Goal: Information Seeking & Learning: Find specific page/section

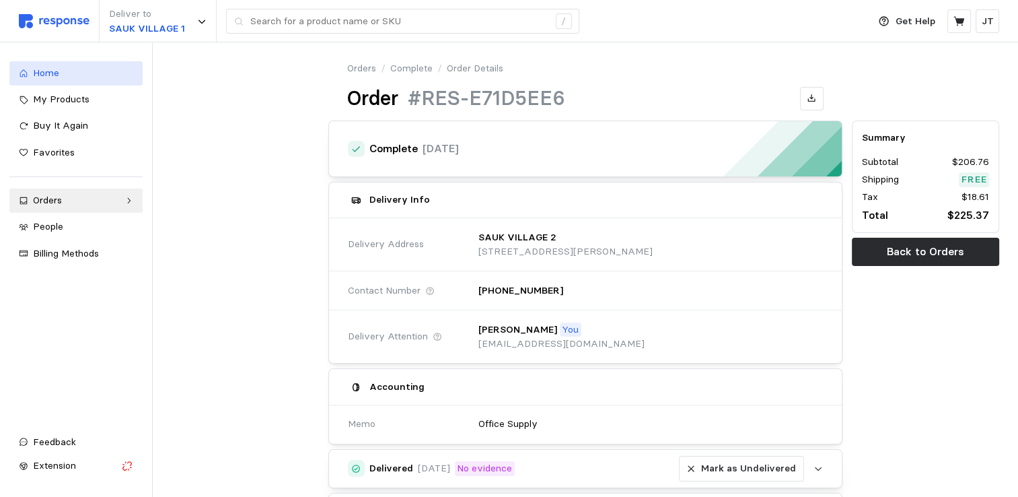
click at [65, 77] on div "Home" at bounding box center [83, 73] width 100 height 15
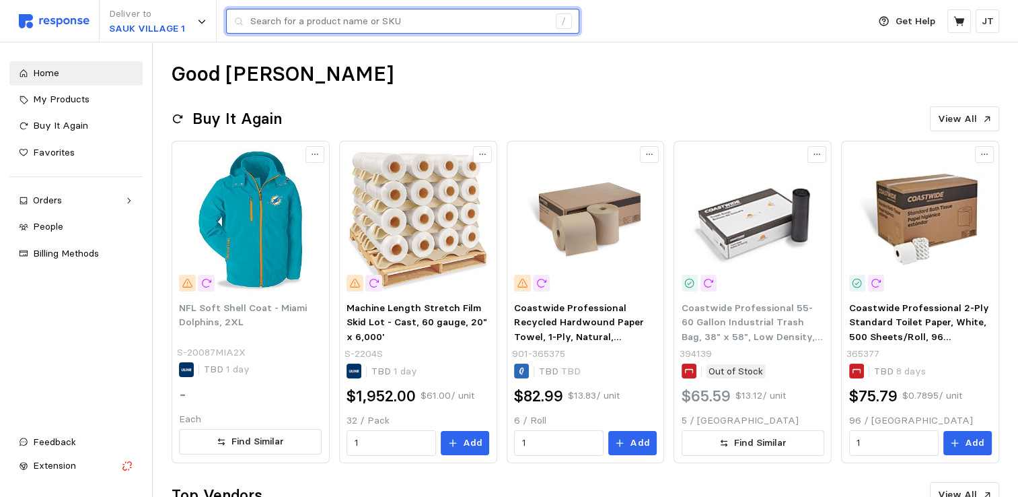
click at [330, 20] on input "text" at bounding box center [399, 21] width 298 height 24
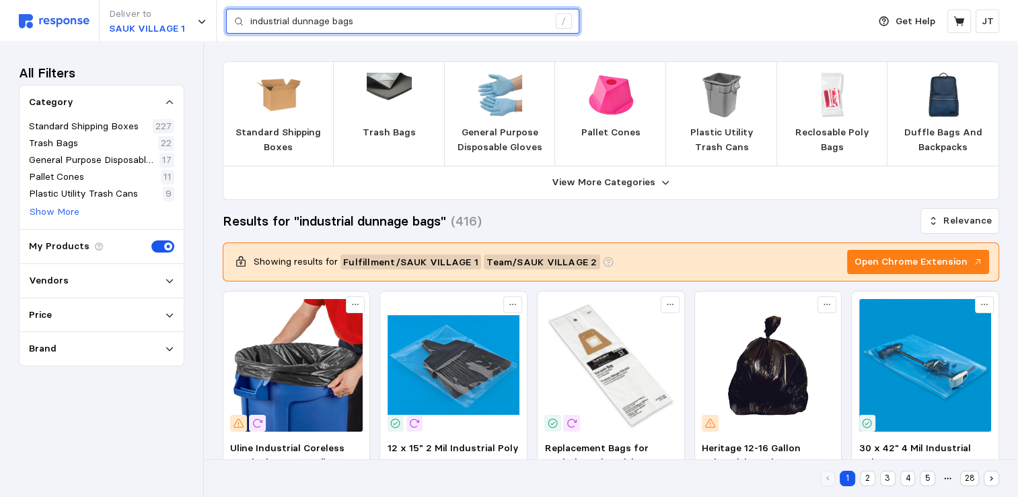
click at [380, 30] on input "industrial dunnage bags" at bounding box center [399, 21] width 298 height 24
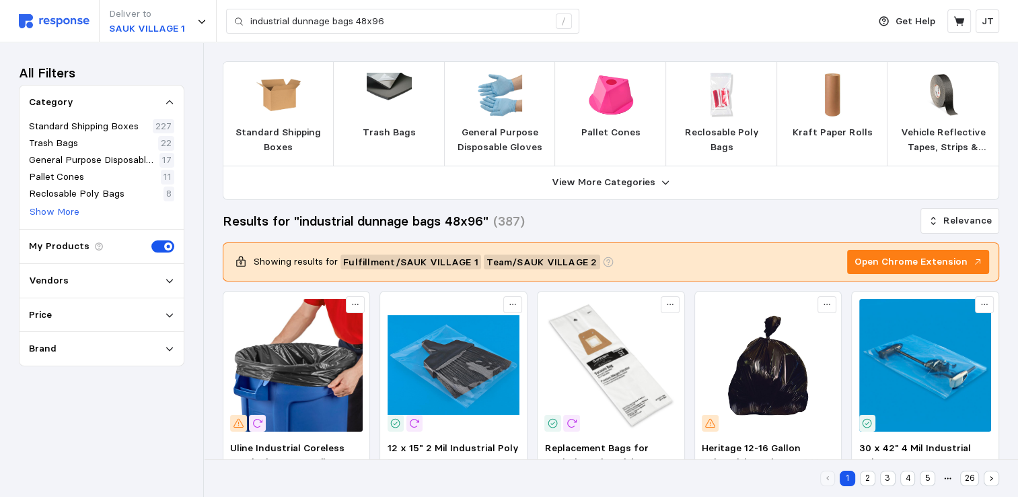
click at [101, 269] on div "Vendors" at bounding box center [102, 281] width 164 height 34
click at [145, 278] on div "Vendors" at bounding box center [101, 280] width 145 height 15
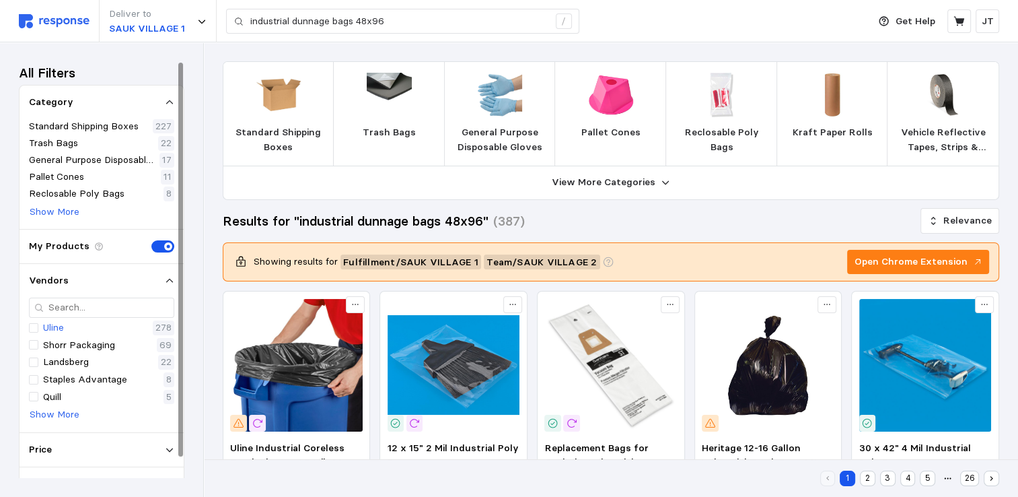
click at [76, 323] on div "Uline 278" at bounding box center [101, 327] width 145 height 15
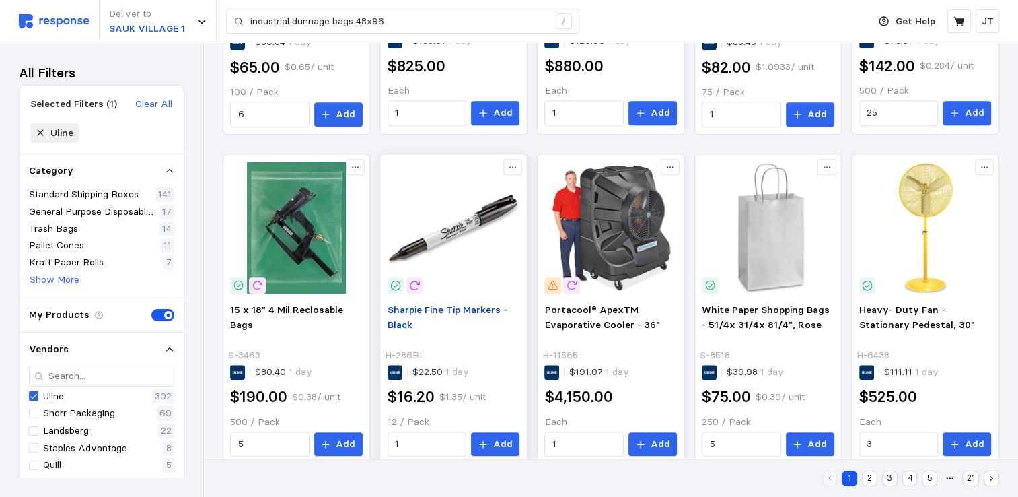
scroll to position [821, 0]
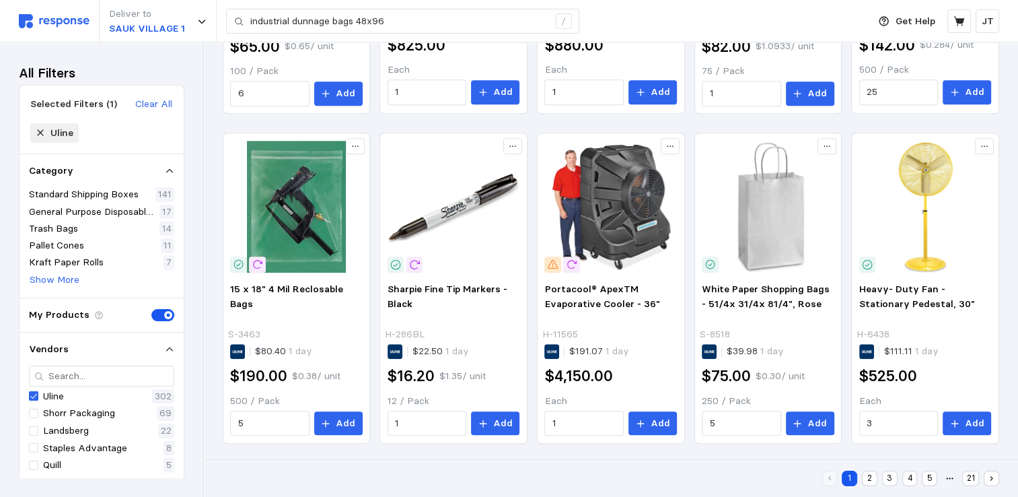
click at [869, 477] on button "2" at bounding box center [869, 478] width 15 height 15
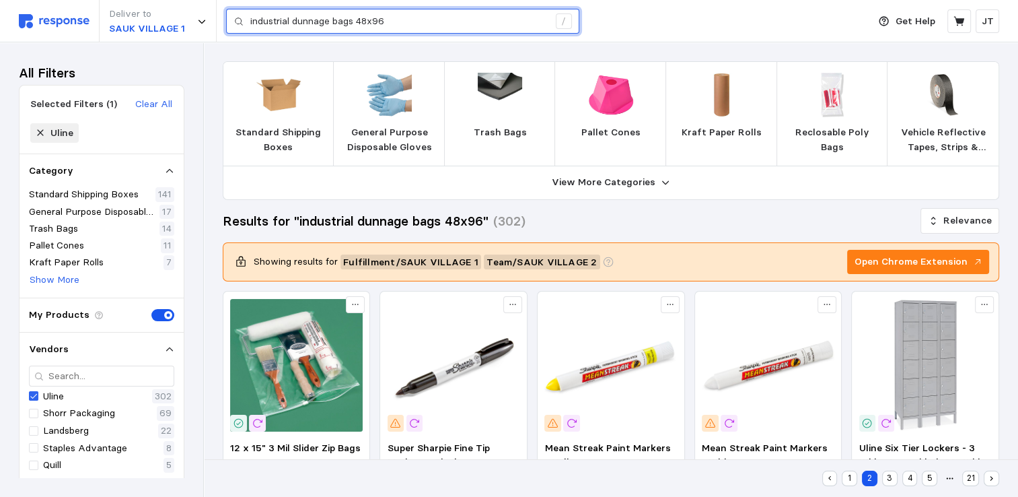
click at [407, 20] on input "industrial dunnage bags 48x96" at bounding box center [399, 21] width 298 height 24
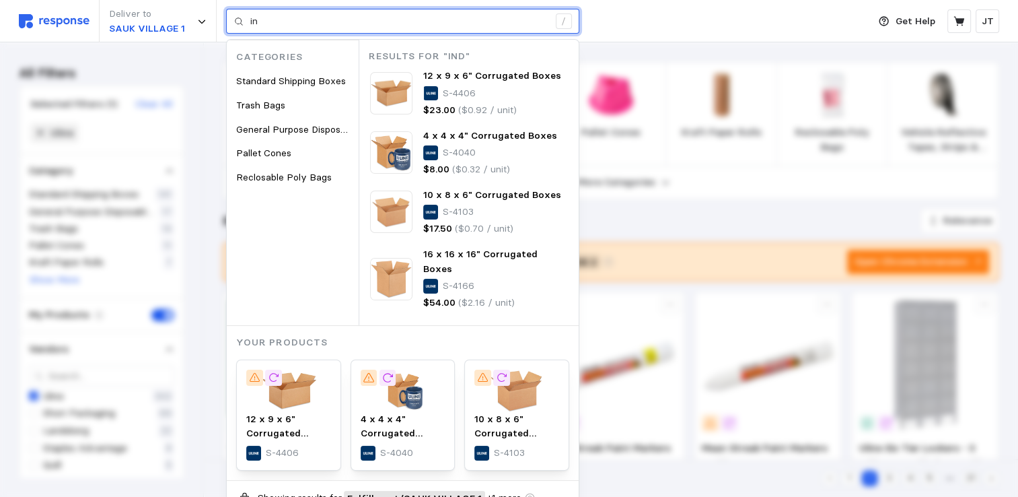
type input "i"
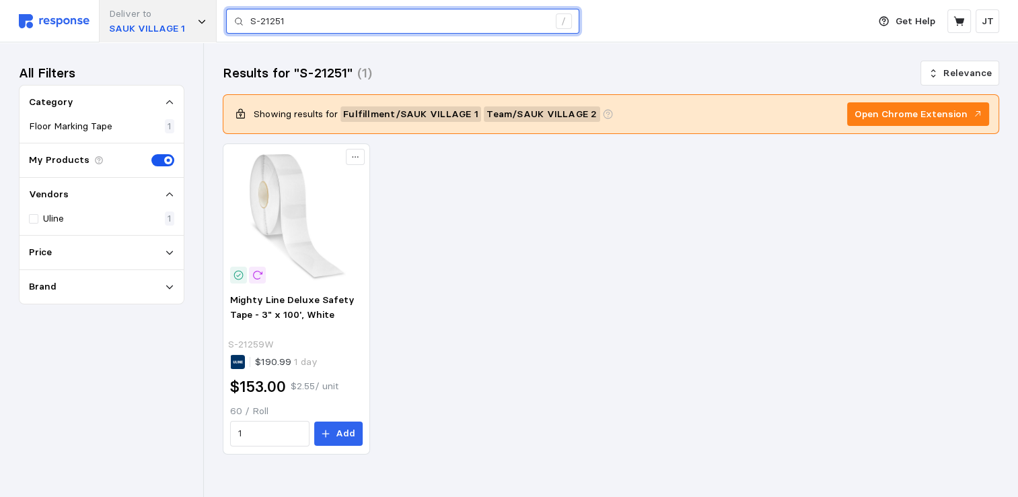
drag, startPoint x: 310, startPoint y: 32, endPoint x: 153, endPoint y: 22, distance: 157.2
click at [153, 22] on div "Deliver to SAUK VILLAGE 1 S-21251 /" at bounding box center [440, 21] width 843 height 42
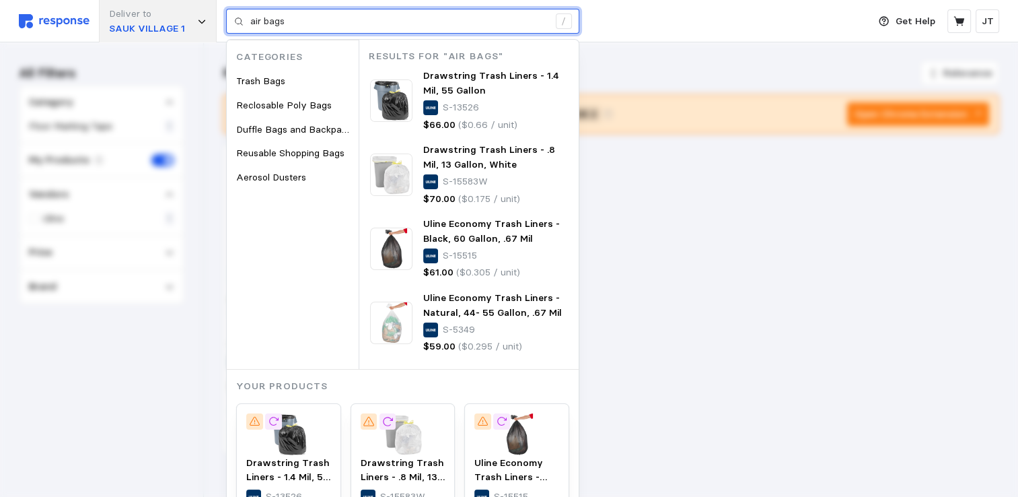
type input "air bags"
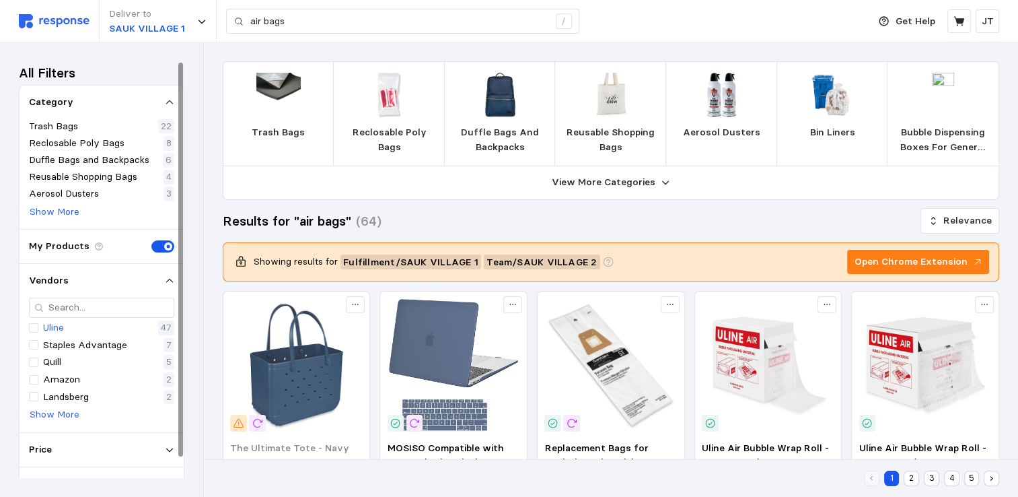
click at [50, 328] on p "Uline" at bounding box center [53, 327] width 21 height 15
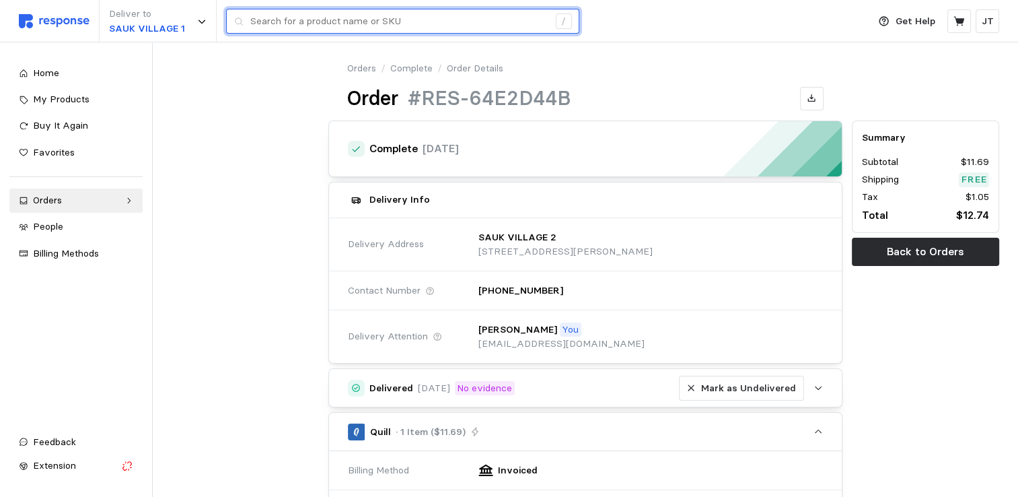
click at [305, 18] on input "text" at bounding box center [399, 21] width 298 height 24
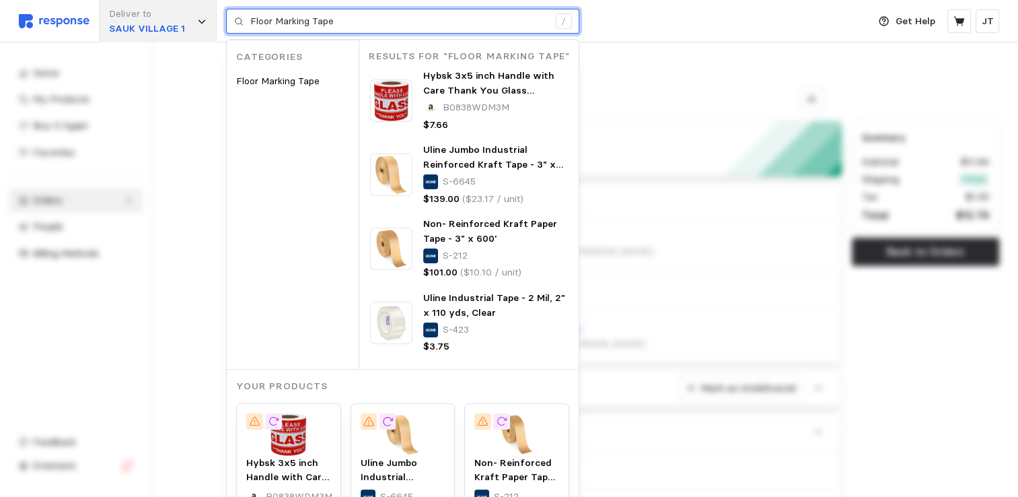
drag, startPoint x: 358, startPoint y: 26, endPoint x: 188, endPoint y: 18, distance: 170.5
click at [188, 18] on div "Deliver to SAUK VILLAGE 1 Floor Marking Tape / Categories Floor Marking Tape Re…" at bounding box center [440, 21] width 843 height 42
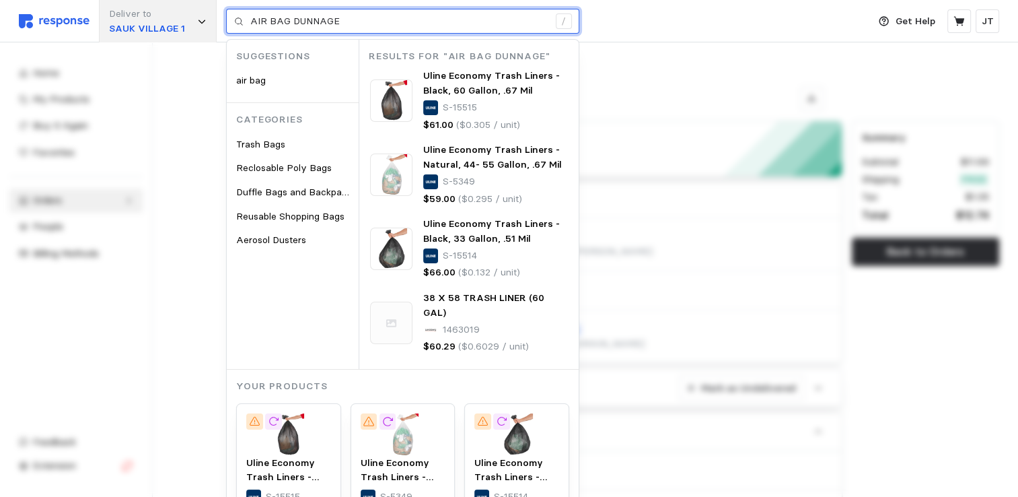
type input "AIR BAG DUNNAGE"
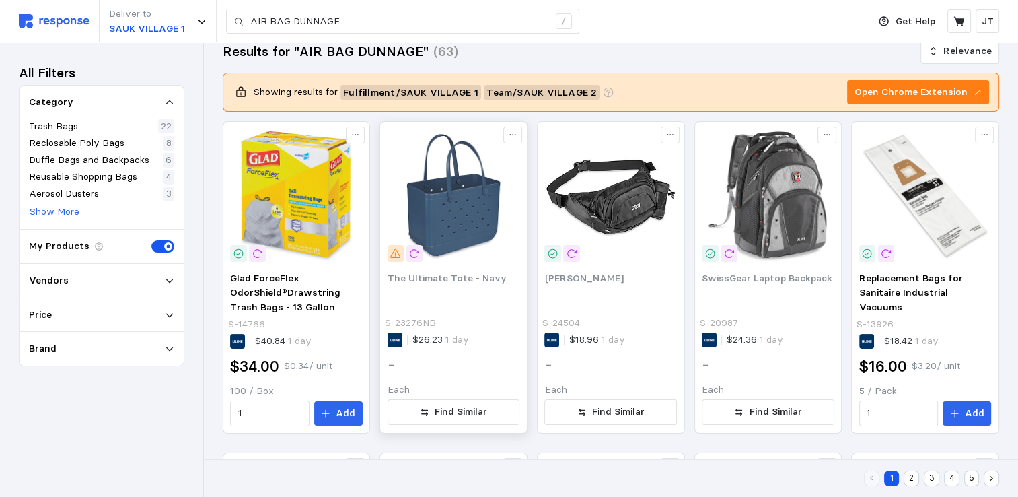
scroll to position [179, 0]
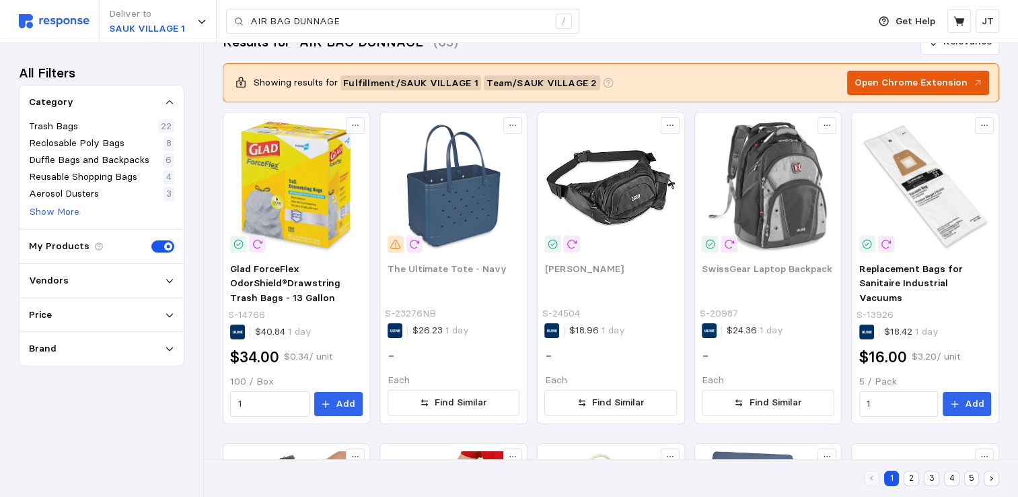
click at [916, 88] on p "Open Chrome Extension" at bounding box center [911, 82] width 113 height 15
click at [920, 82] on p "Open Chrome Extension" at bounding box center [911, 82] width 113 height 15
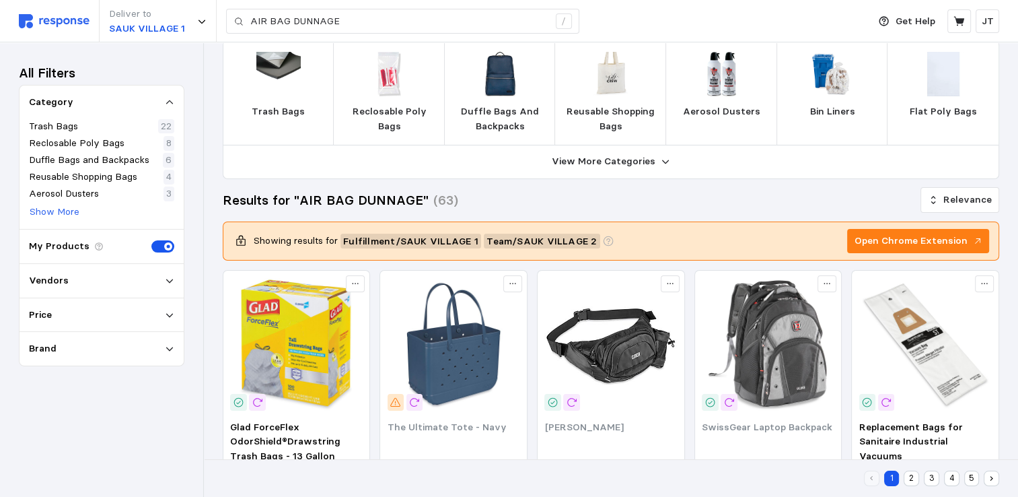
scroll to position [0, 0]
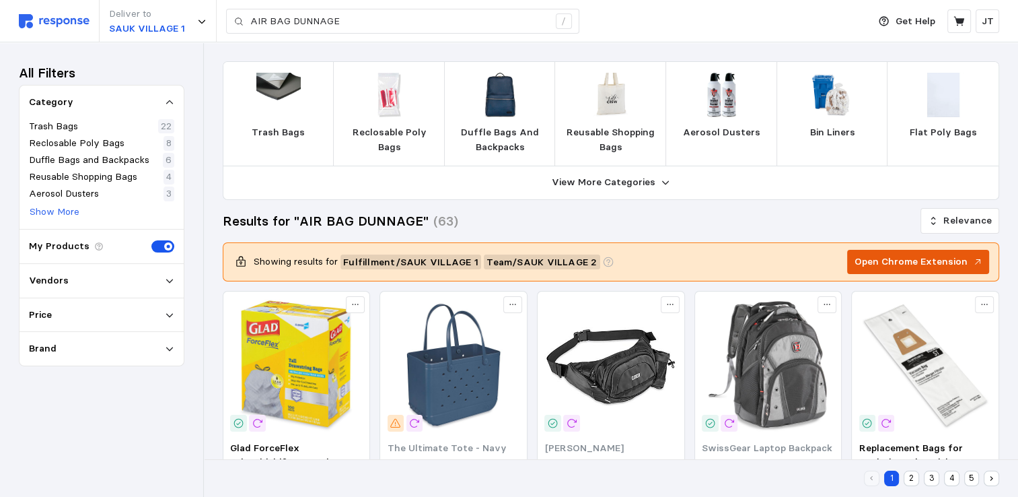
click at [915, 254] on p "Open Chrome Extension" at bounding box center [911, 261] width 113 height 15
click at [959, 246] on div "Showing results for Fulfillment / SAUK VILLAGE 1 Team / SAUK VILLAGE 2 Open Chr…" at bounding box center [611, 262] width 766 height 34
click at [960, 258] on p "Open Chrome Extension" at bounding box center [911, 261] width 113 height 15
click at [961, 258] on p "Open Chrome Extension" at bounding box center [911, 261] width 113 height 15
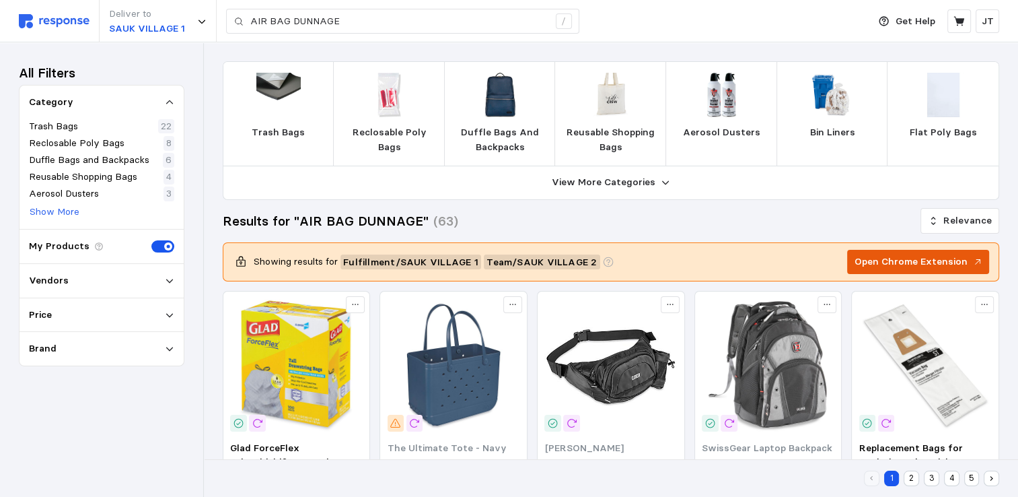
click at [961, 258] on p "Open Chrome Extension" at bounding box center [911, 261] width 113 height 15
click at [956, 260] on p "Open Chrome Extension" at bounding box center [911, 261] width 113 height 15
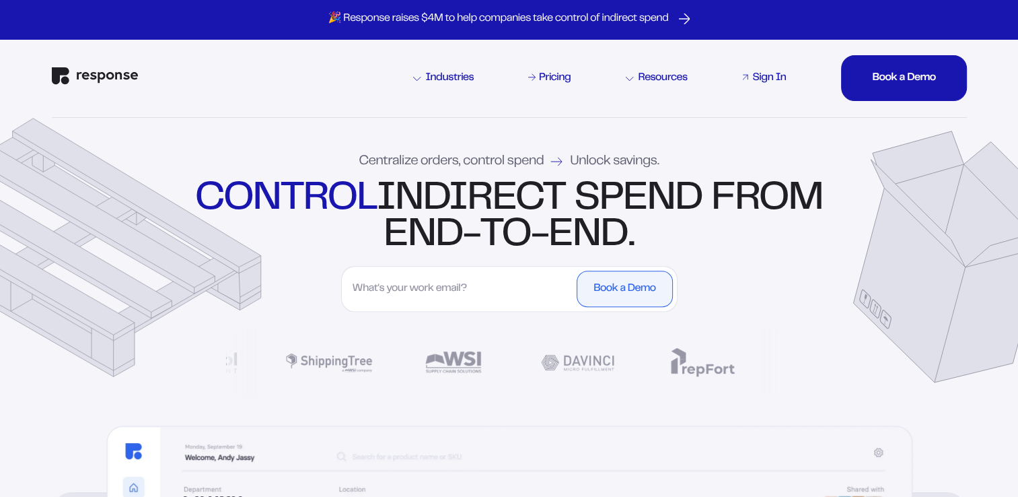
click at [765, 73] on div "Sign In" at bounding box center [770, 78] width 34 height 11
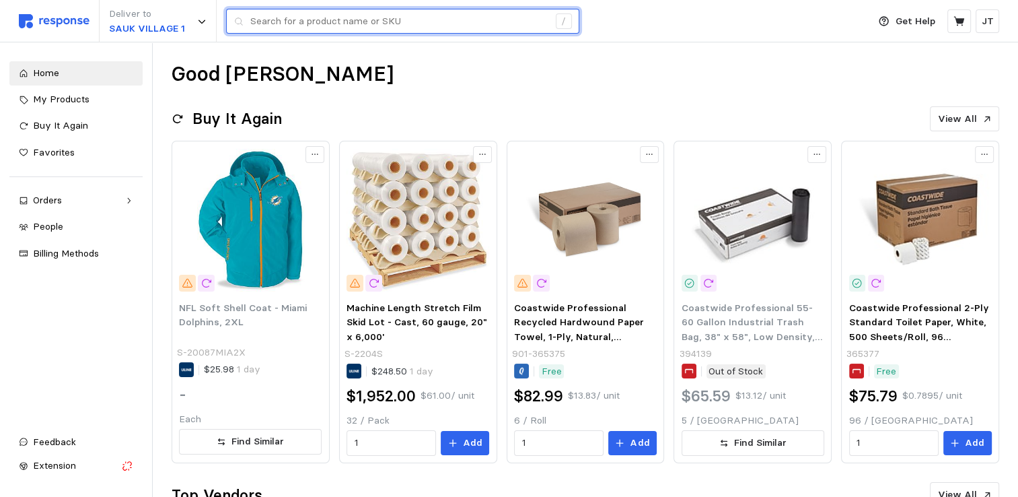
click at [308, 19] on input "text" at bounding box center [399, 21] width 298 height 24
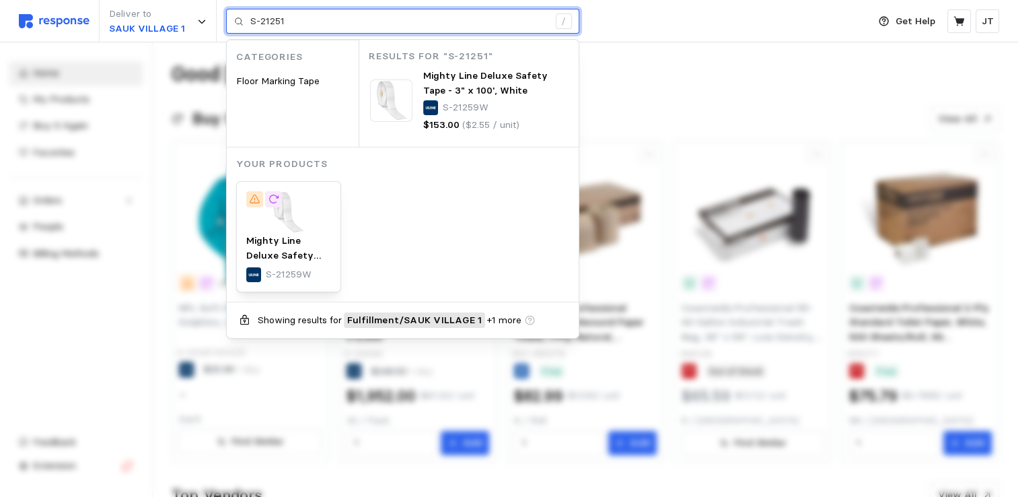
type input "S-21251"
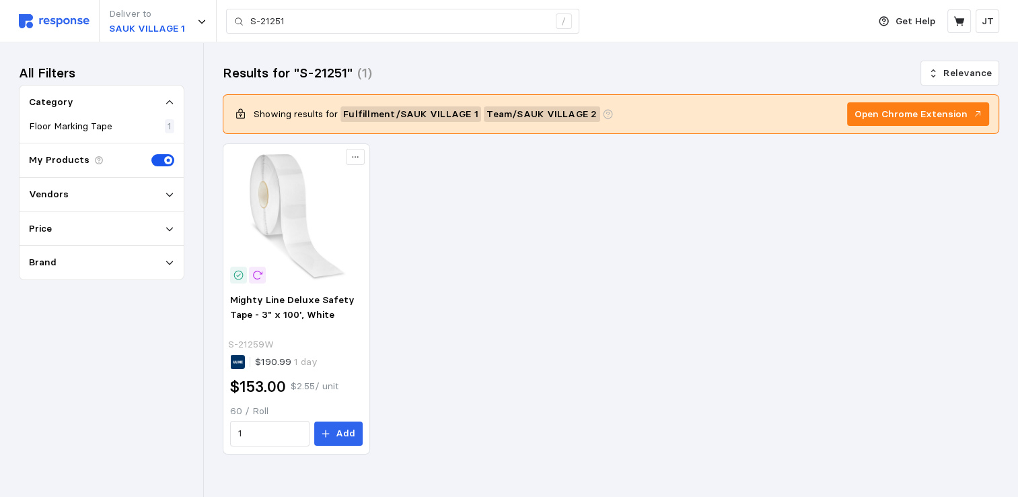
click at [114, 201] on div "Vendors" at bounding box center [102, 195] width 164 height 34
click at [155, 198] on div "Vendors" at bounding box center [101, 194] width 145 height 15
click at [88, 223] on div "Uline 1" at bounding box center [101, 218] width 145 height 15
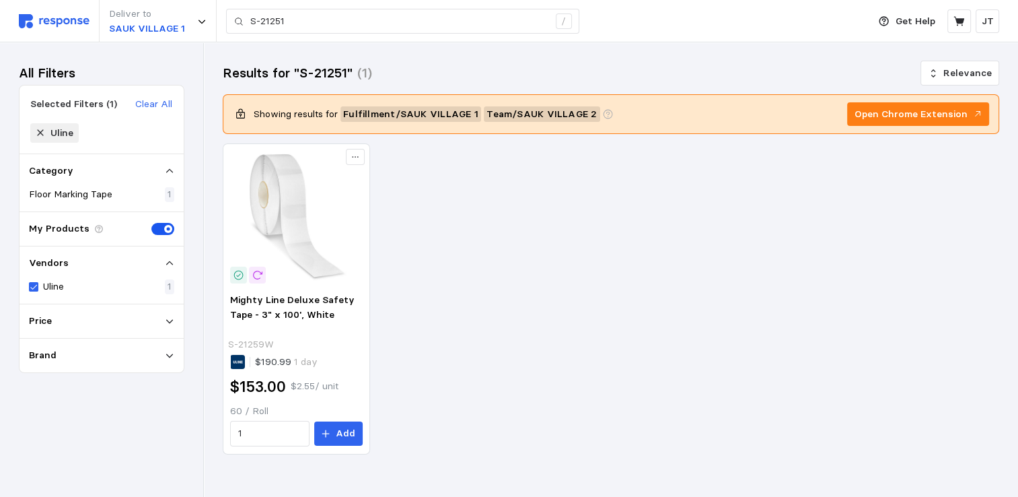
click at [28, 283] on div "Vendors Uline 1" at bounding box center [102, 275] width 164 height 58
click at [805, 199] on div "Mighty Line Deluxe Safety Tape - 3" x 100', White S-21259W $190.99 1 day $153.0…" at bounding box center [611, 298] width 777 height 311
click at [943, 73] on button "Relevance" at bounding box center [960, 74] width 79 height 26
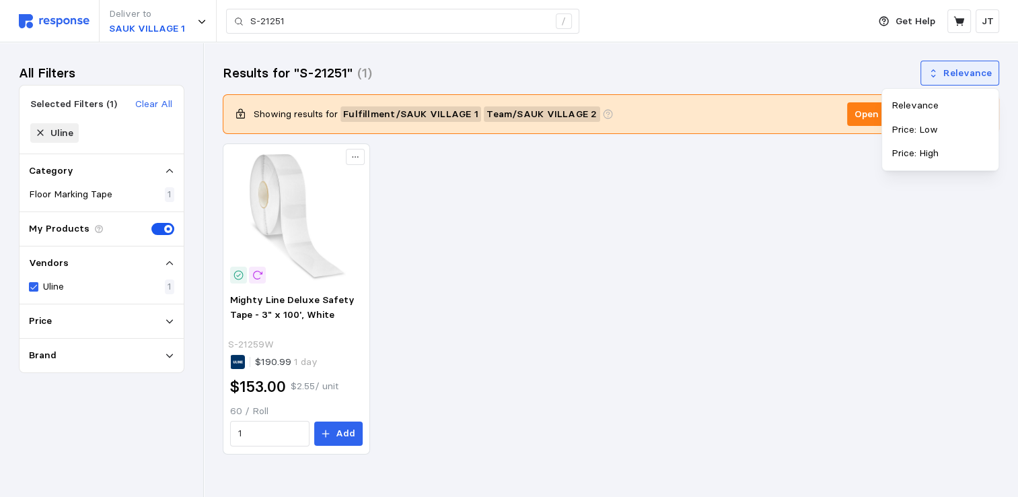
click at [943, 73] on button "Relevance" at bounding box center [960, 74] width 79 height 26
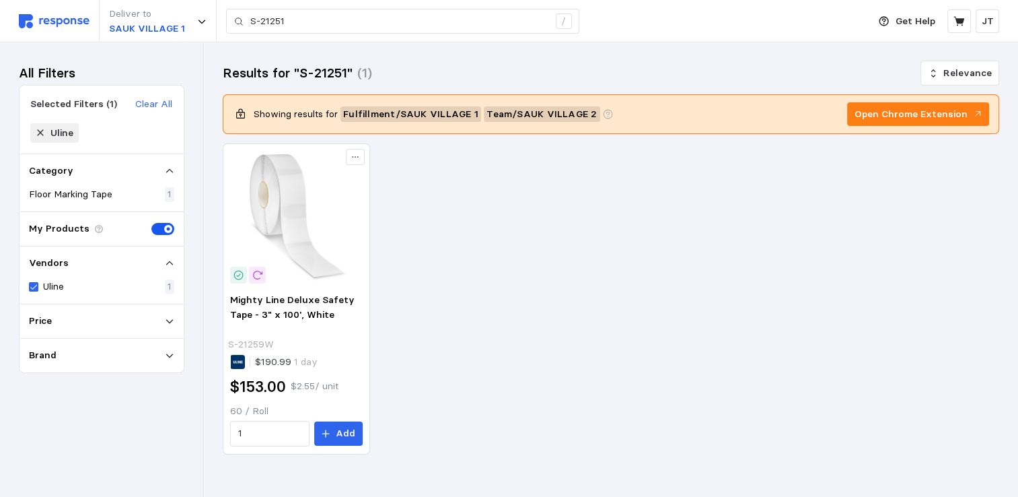
click at [712, 343] on div "Mighty Line Deluxe Safety Tape - 3" x 100', White S-21259W $190.99 1 day $153.0…" at bounding box center [611, 298] width 777 height 311
click at [436, 59] on div "Results for "S-21251" (1) Relevance Showing results for Fulfillment / SAUK VILL…" at bounding box center [611, 276] width 814 height 469
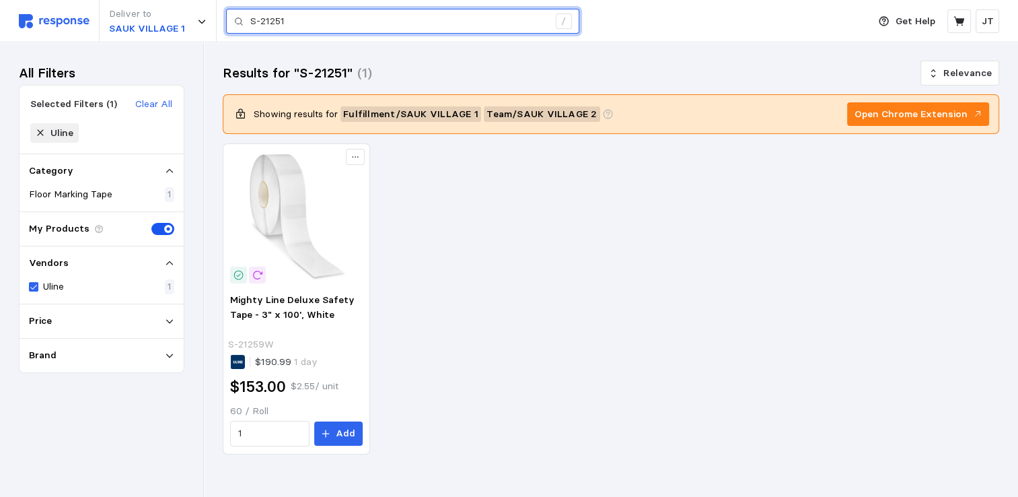
click at [322, 15] on input "S-21251" at bounding box center [399, 21] width 298 height 24
drag, startPoint x: 306, startPoint y: 18, endPoint x: 188, endPoint y: 1, distance: 119.7
click at [188, 1] on div "Deliver to SAUK VILLAGE 1 S-21251 /" at bounding box center [440, 21] width 843 height 42
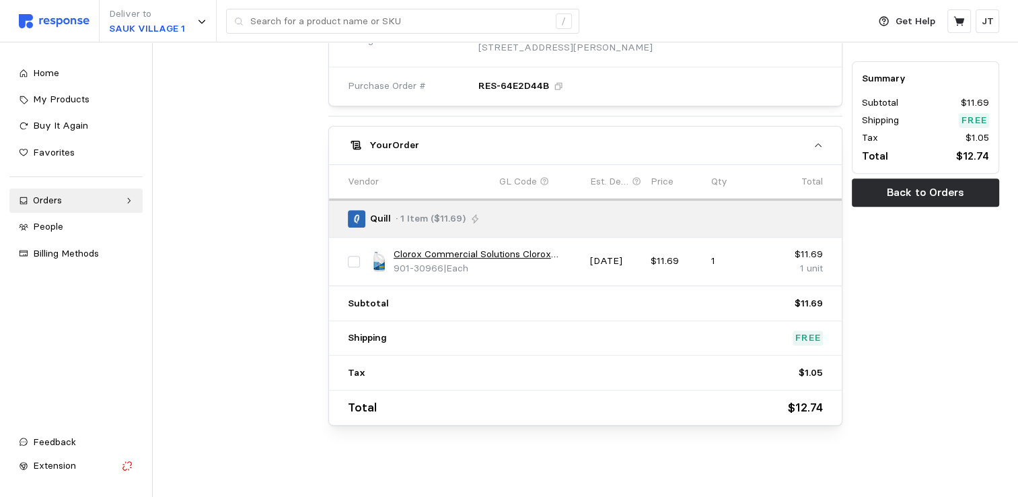
scroll to position [117, 0]
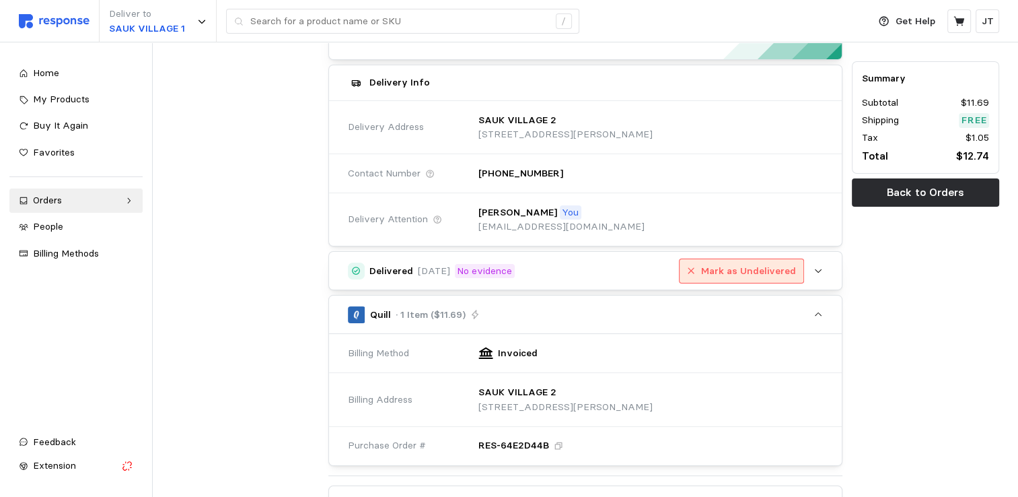
click at [696, 268] on icon "button" at bounding box center [691, 270] width 9 height 9
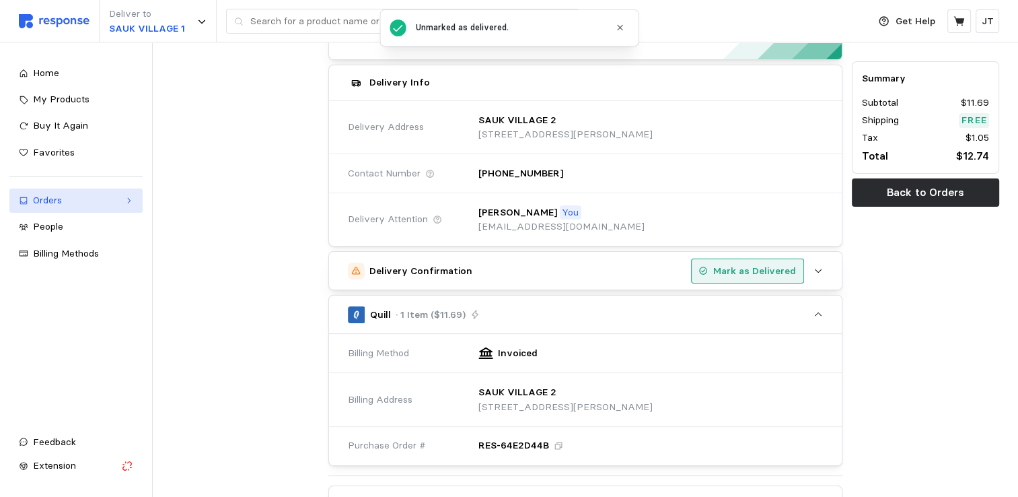
click at [50, 209] on link "Orders" at bounding box center [75, 200] width 133 height 24
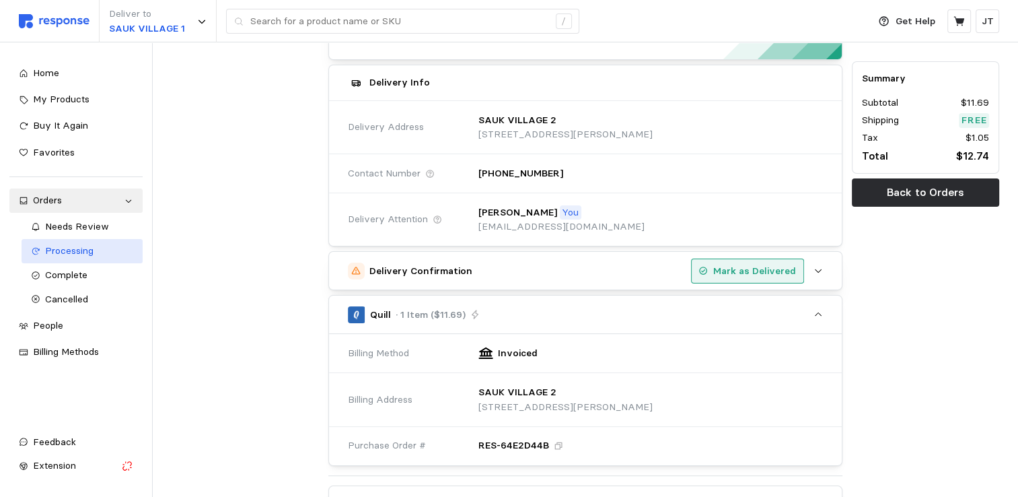
click at [62, 250] on span "Processing" at bounding box center [69, 250] width 48 height 12
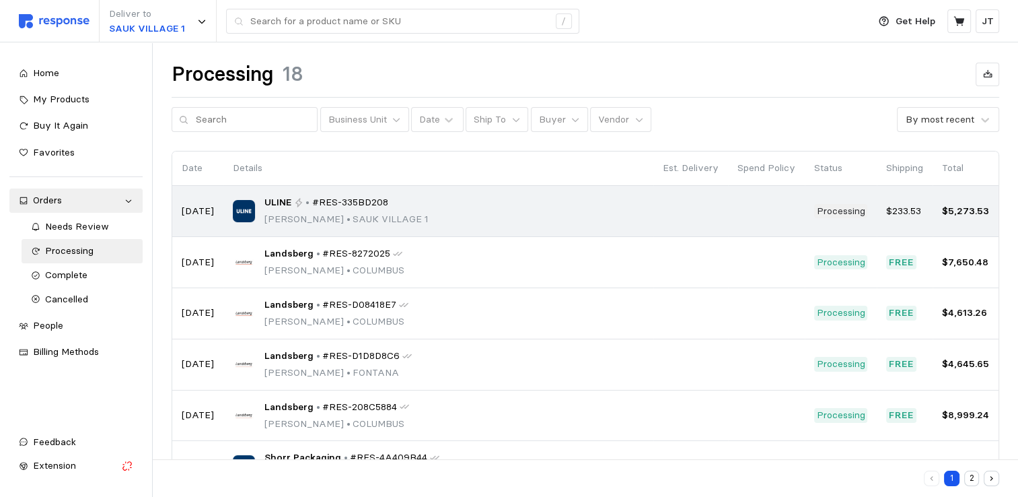
click at [342, 199] on span "#RES-335BD208" at bounding box center [350, 202] width 76 height 15
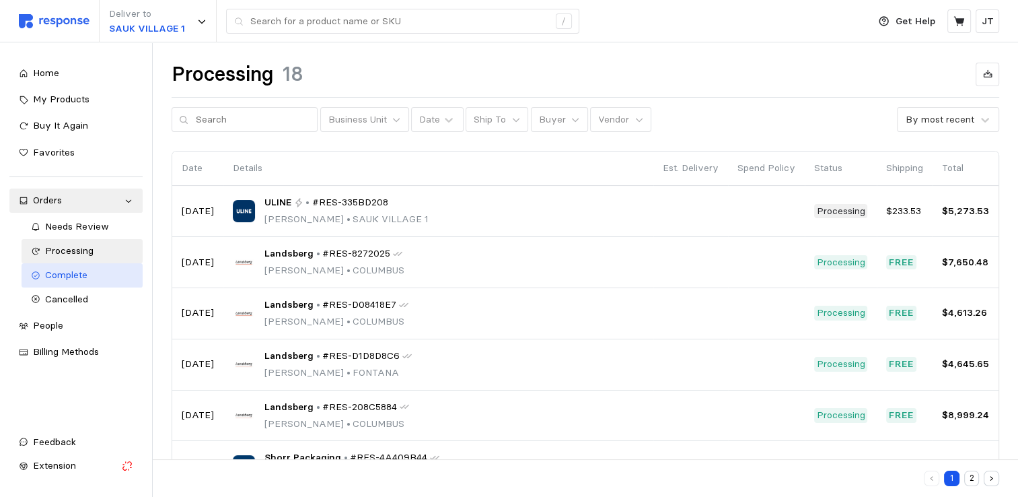
click at [104, 268] on div "Complete" at bounding box center [89, 275] width 88 height 15
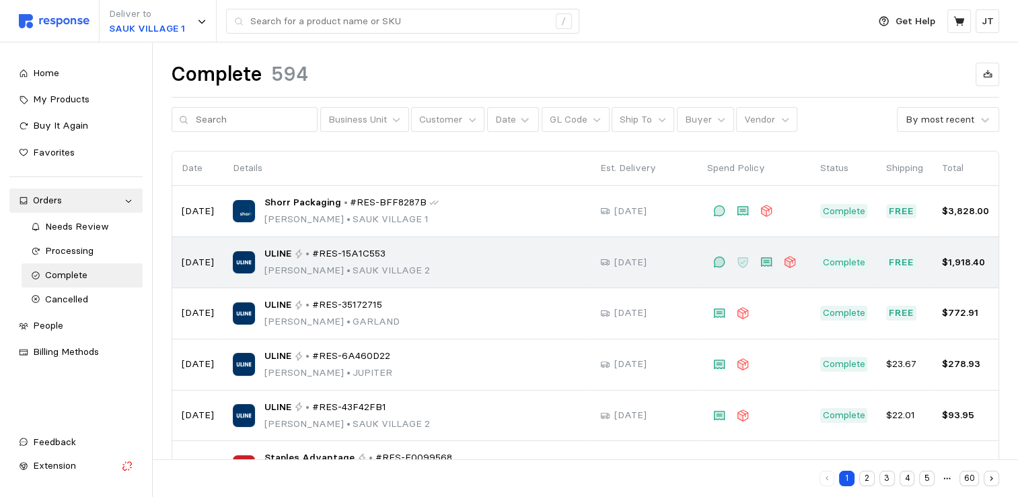
click at [345, 260] on div "ULINE • #RES-15A1C553 Joseph Torrence • SAUK VILLAGE 2" at bounding box center [348, 262] width 166 height 32
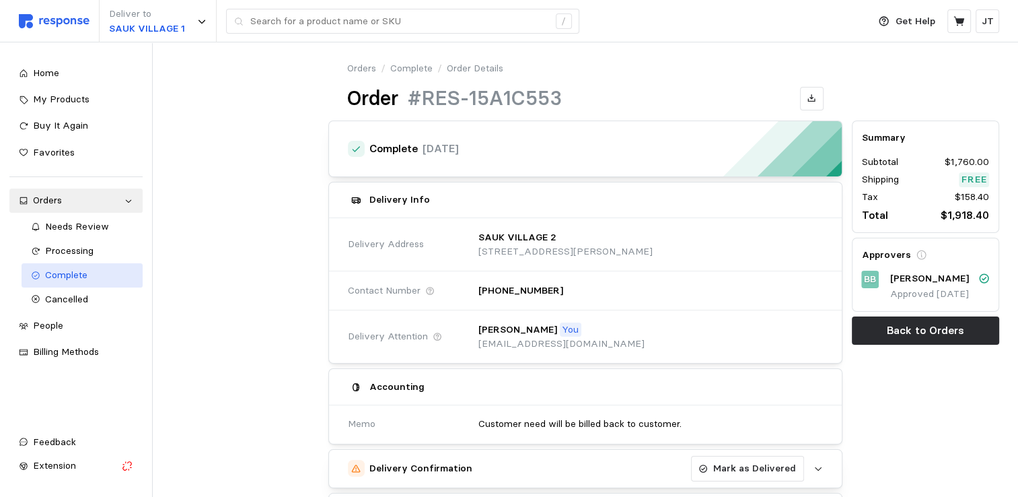
click at [85, 271] on span "Complete" at bounding box center [66, 275] width 42 height 12
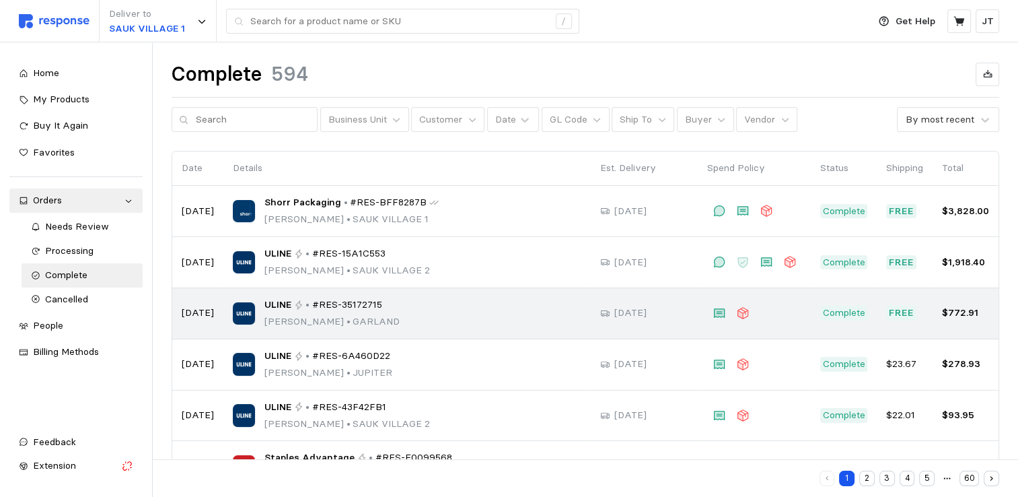
click at [350, 316] on p "Nathan Banner • GARLAND" at bounding box center [332, 321] width 135 height 15
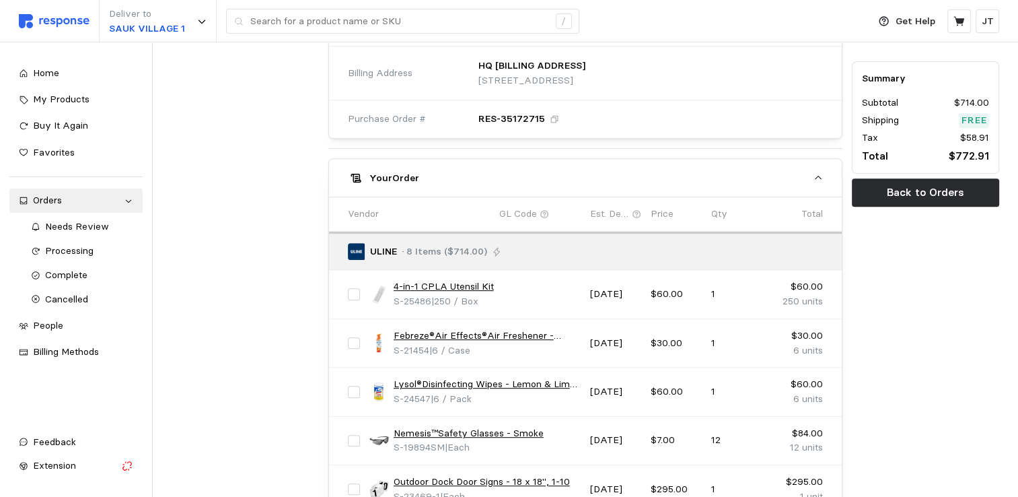
scroll to position [897, 0]
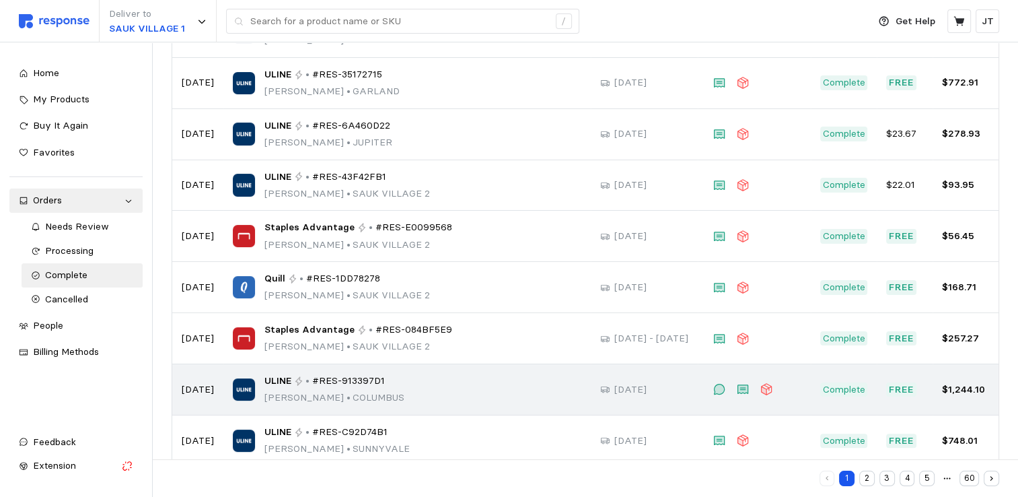
scroll to position [254, 0]
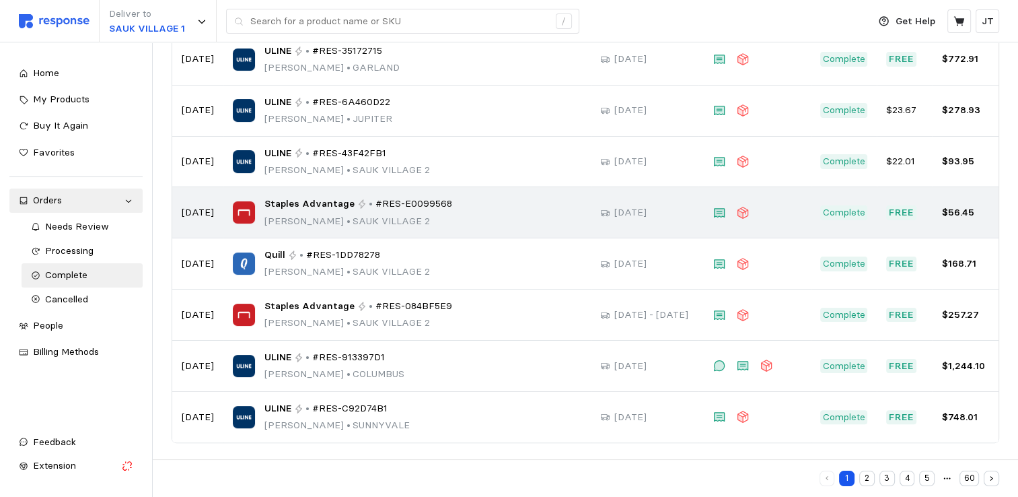
click at [302, 221] on p "Joseph Torrence • SAUK VILLAGE 2" at bounding box center [359, 221] width 188 height 15
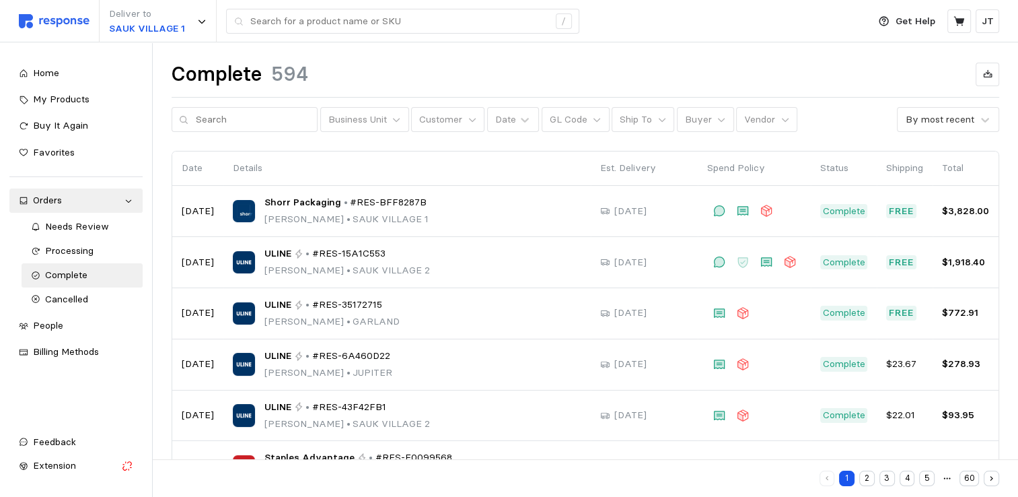
scroll to position [254, 0]
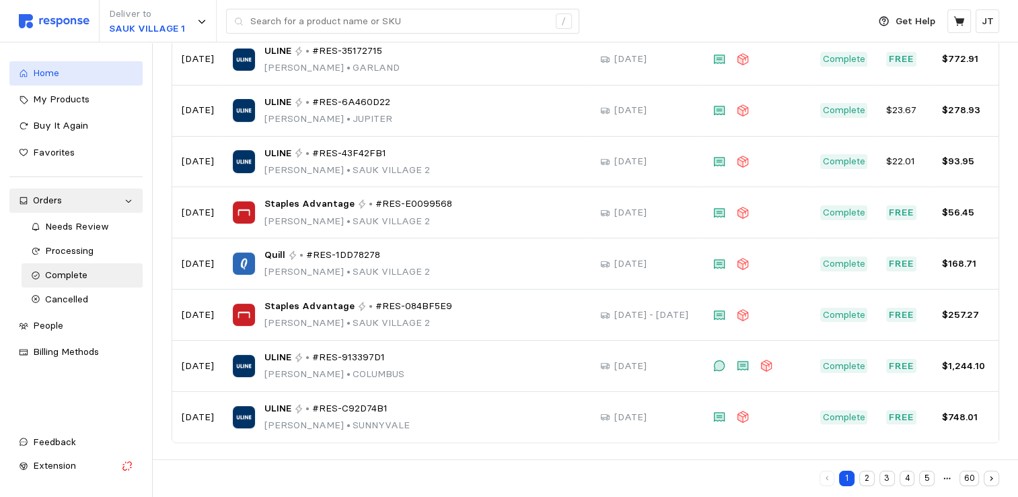
click at [46, 74] on span "Home" at bounding box center [46, 73] width 26 height 12
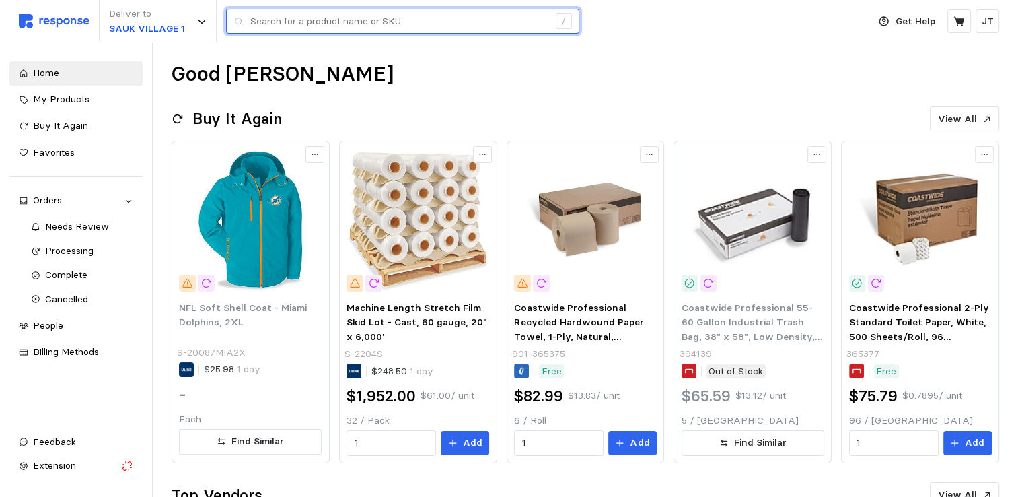
click at [291, 24] on input "text" at bounding box center [399, 21] width 298 height 24
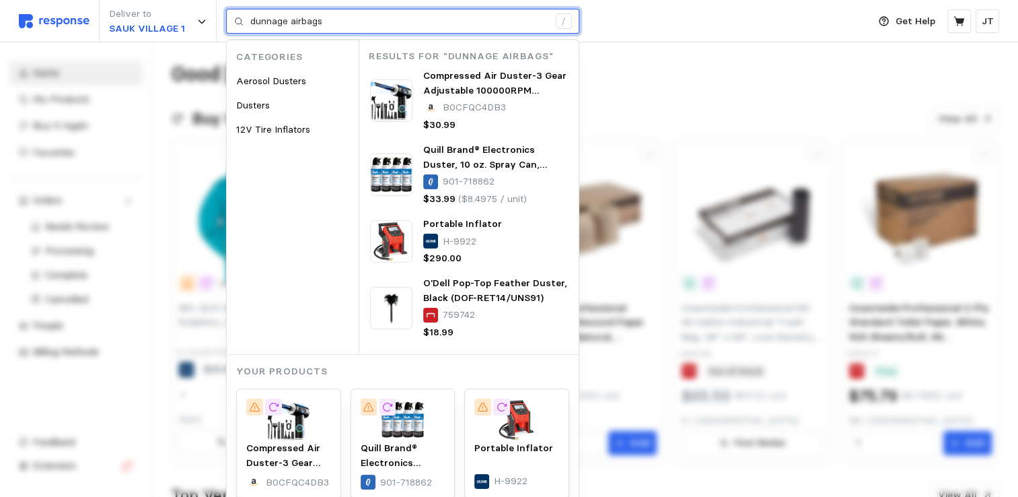
type input "dunnage airbags"
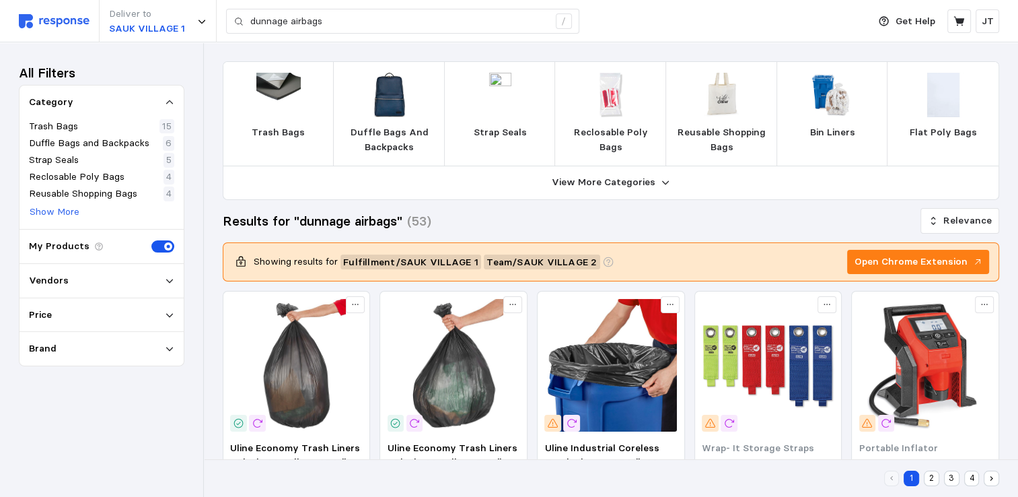
click at [950, 88] on img at bounding box center [944, 95] width 44 height 44
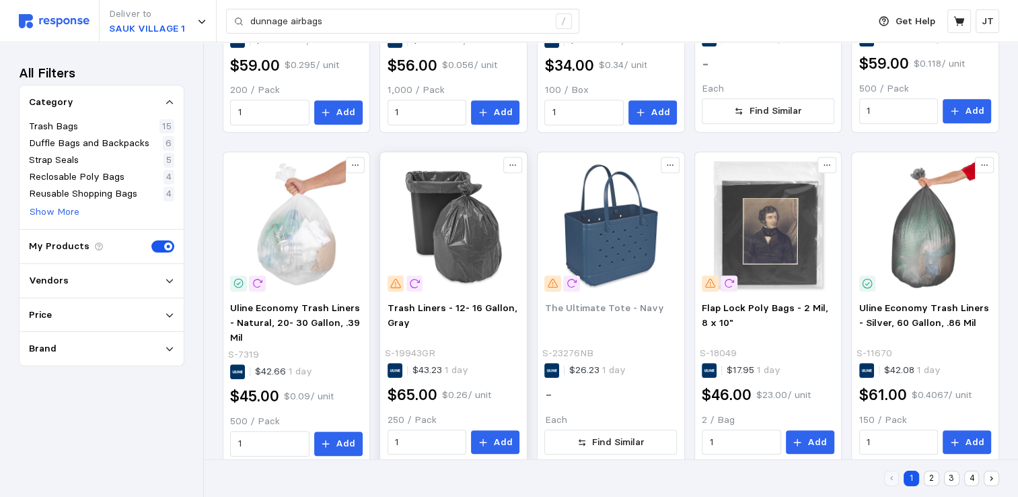
scroll to position [822, 0]
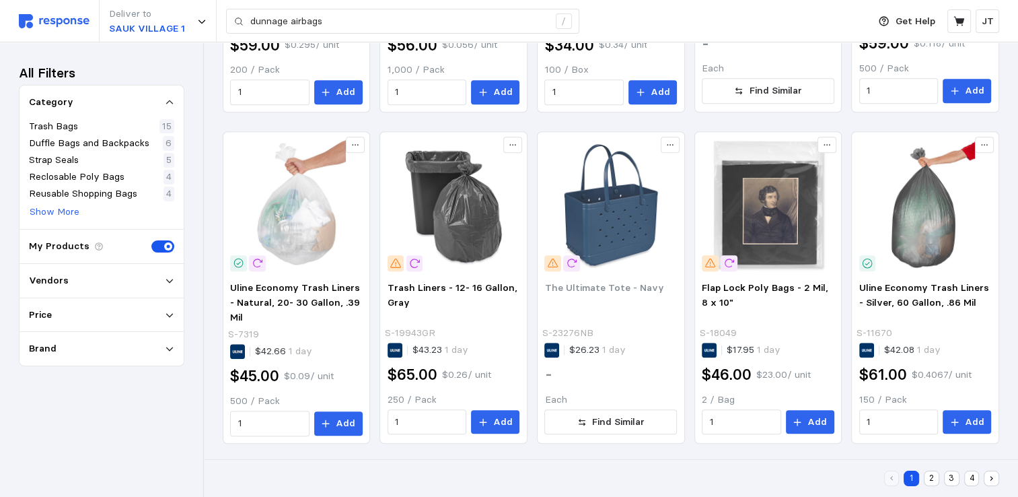
click at [928, 481] on button "2" at bounding box center [931, 478] width 15 height 15
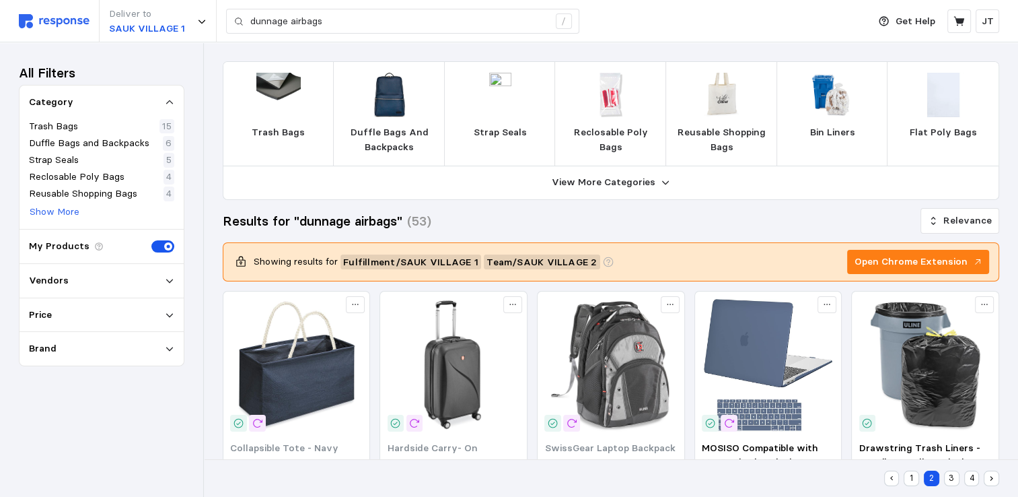
click at [950, 482] on button "3" at bounding box center [951, 478] width 15 height 15
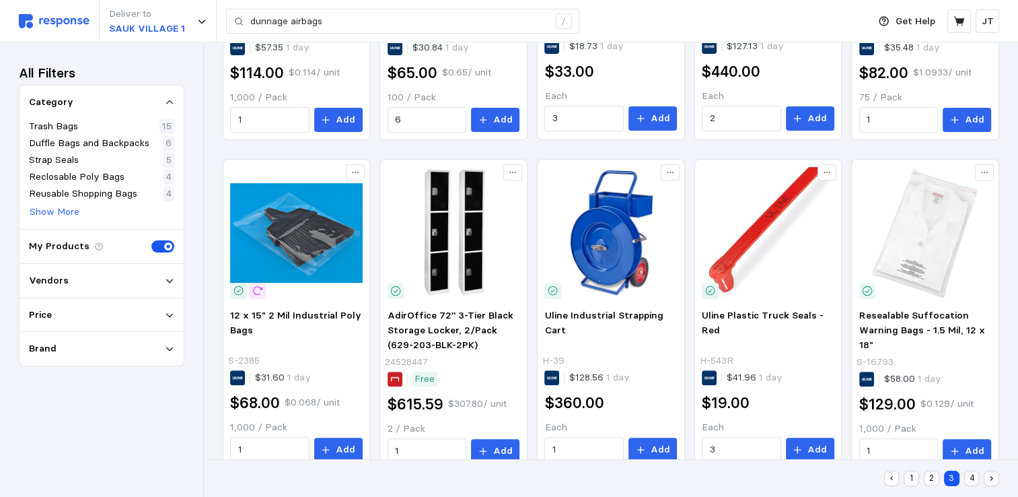
scroll to position [822, 0]
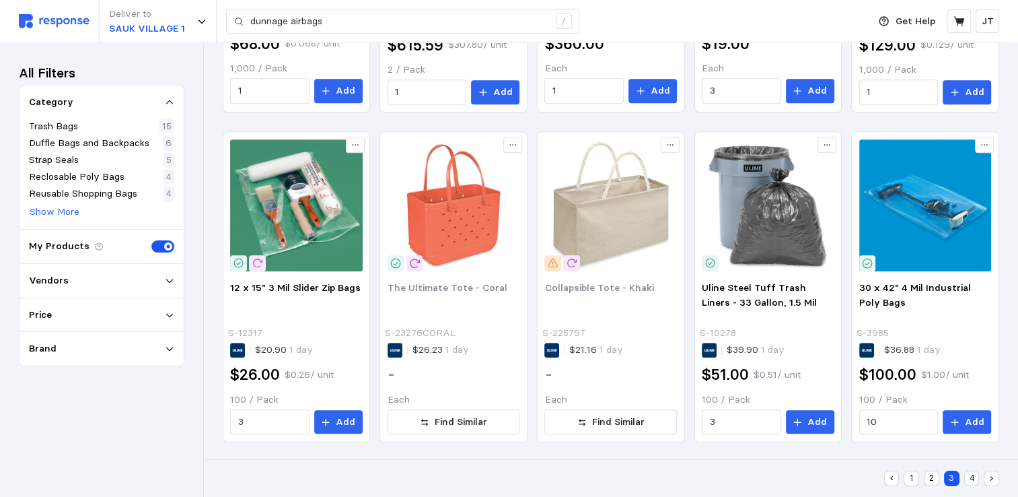
click at [972, 475] on button "4" at bounding box center [972, 478] width 15 height 15
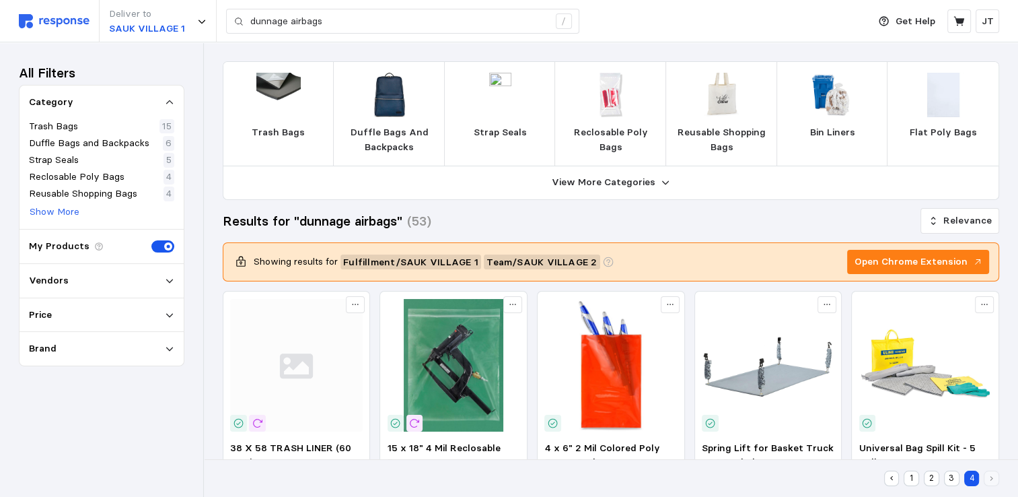
click at [120, 268] on div "Vendors" at bounding box center [102, 281] width 164 height 34
click at [158, 273] on div "Vendors" at bounding box center [101, 280] width 145 height 15
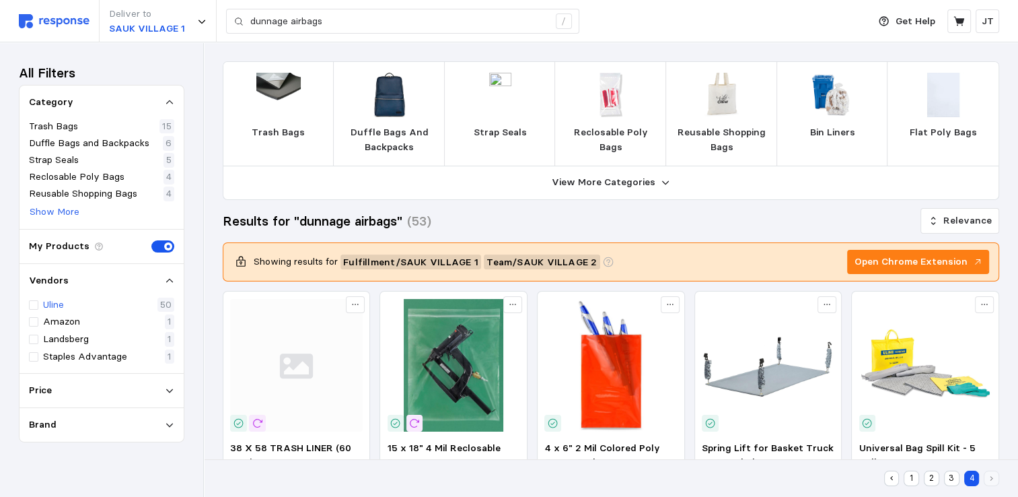
click at [66, 304] on div "Uline 50" at bounding box center [101, 305] width 145 height 15
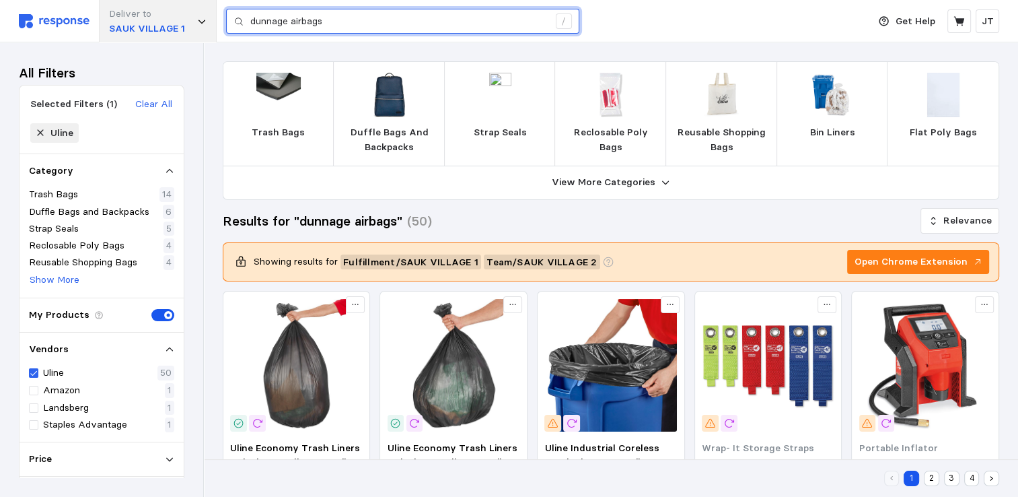
drag, startPoint x: 355, startPoint y: 24, endPoint x: 202, endPoint y: 15, distance: 153.7
click at [202, 15] on div "Deliver to SAUK VILLAGE 1 dunnage airbags /" at bounding box center [440, 21] width 843 height 42
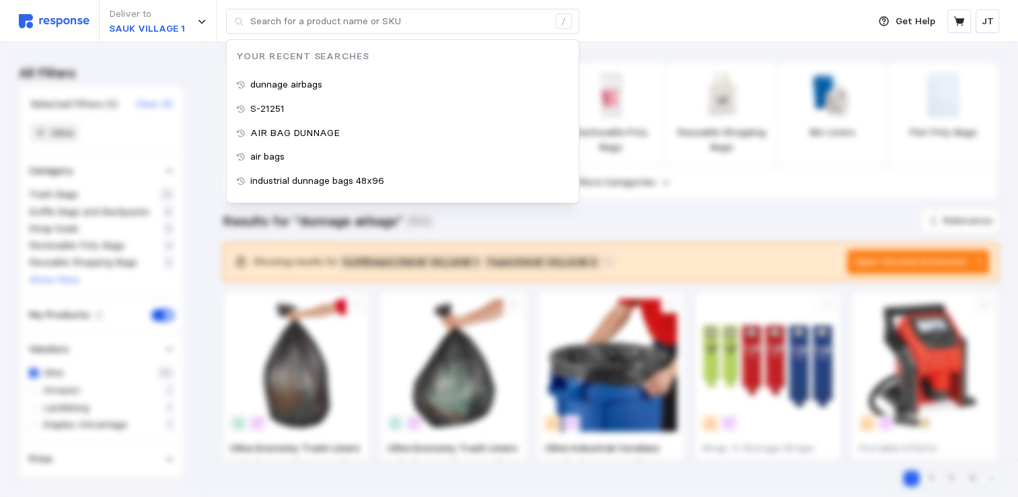
click at [62, 16] on img at bounding box center [54, 21] width 71 height 14
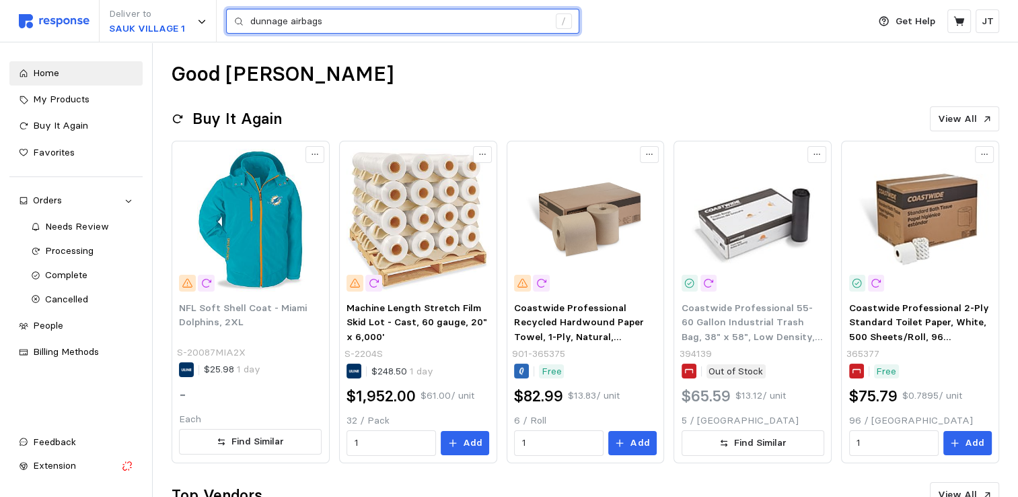
click at [370, 24] on input "dunnage airbags" at bounding box center [399, 21] width 298 height 24
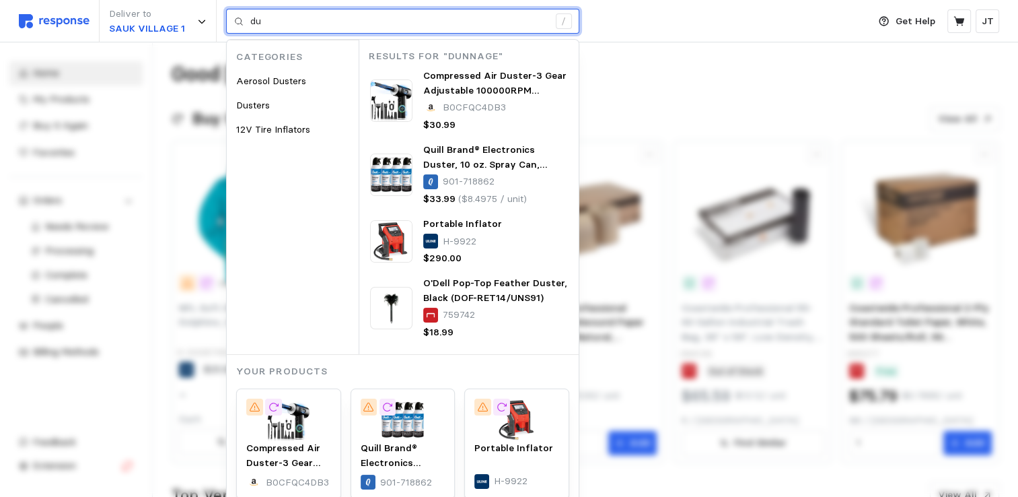
type input "d"
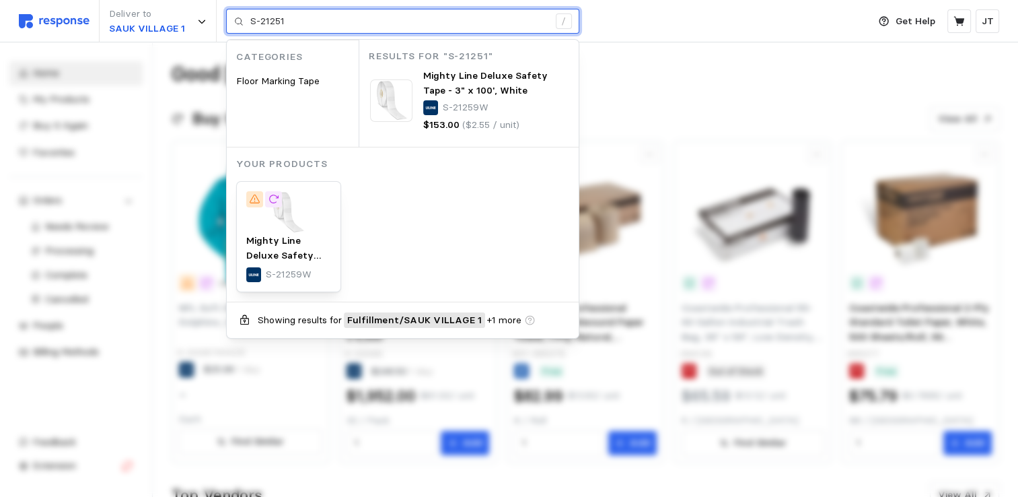
type input "S-21251"
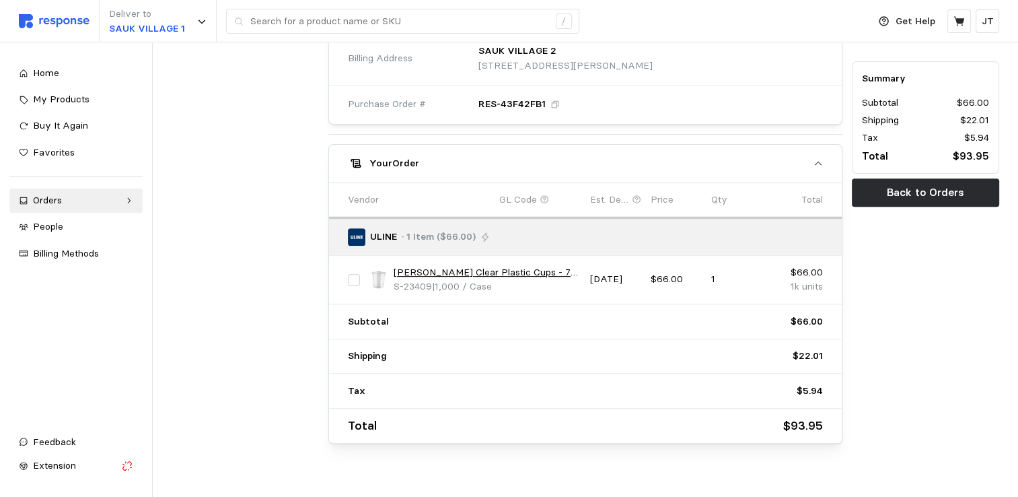
scroll to position [477, 0]
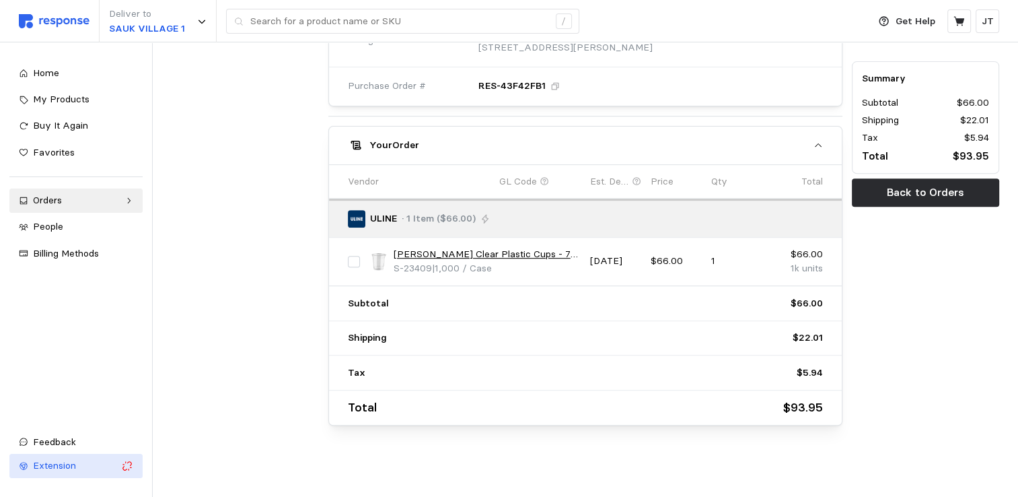
click at [78, 470] on div "Extension" at bounding box center [74, 465] width 83 height 15
click at [129, 468] on icon "button" at bounding box center [127, 466] width 12 height 12
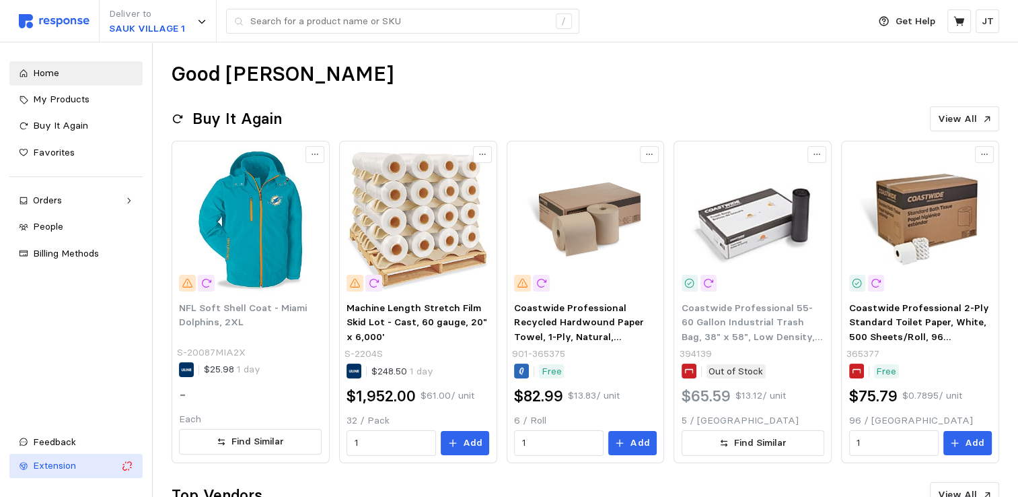
click at [44, 461] on span "Extension" at bounding box center [54, 465] width 43 height 12
